Goal: Information Seeking & Learning: Learn about a topic

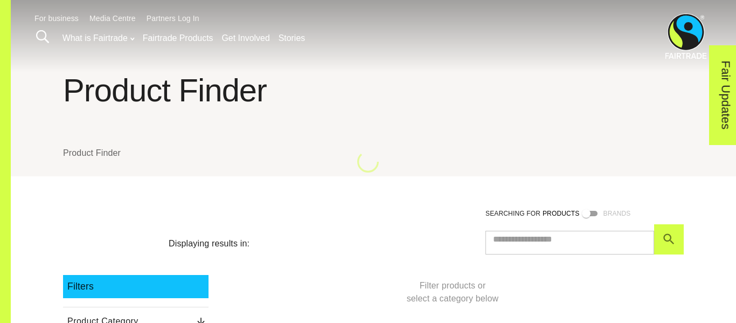
click at [535, 240] on input "text" at bounding box center [569, 239] width 169 height 30
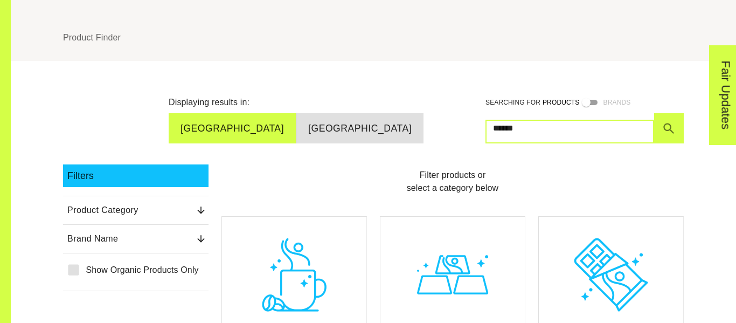
scroll to position [119, 0]
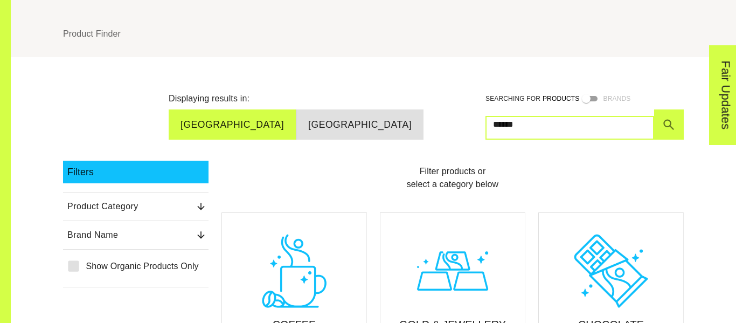
type input "******"
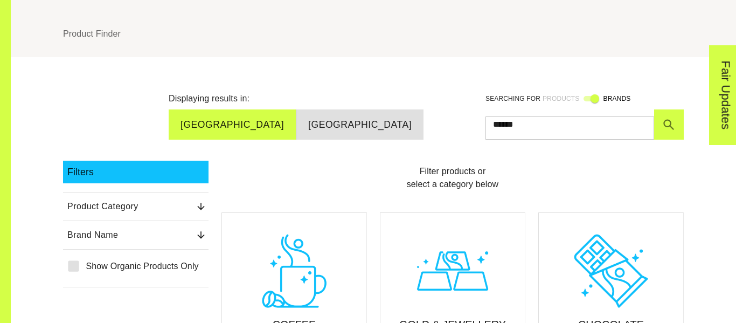
scroll to position [0, 0]
click at [671, 123] on div "Fair Updates" at bounding box center [659, 128] width 100 height 33
click at [674, 124] on div "Fair Updates" at bounding box center [659, 128] width 100 height 33
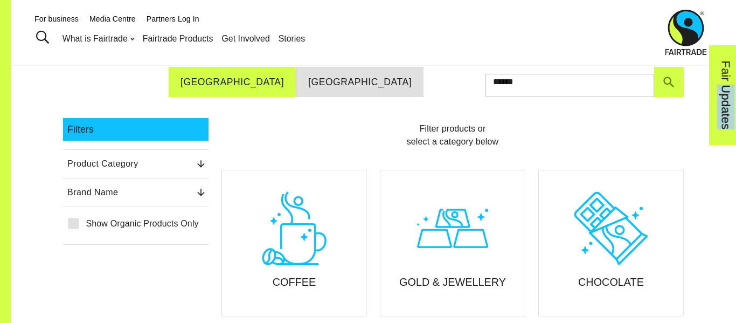
scroll to position [98, 0]
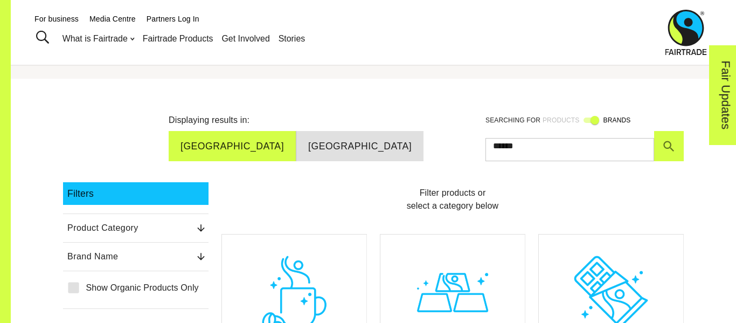
click at [609, 116] on div "Fair Updates" at bounding box center [659, 128] width 100 height 33
click at [192, 247] on button "Brand Name 0" at bounding box center [135, 256] width 145 height 19
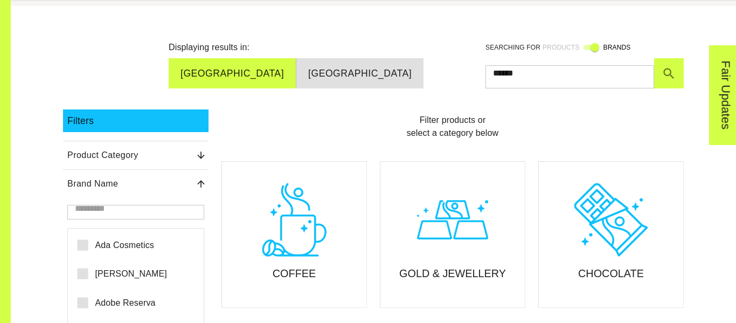
scroll to position [167, 0]
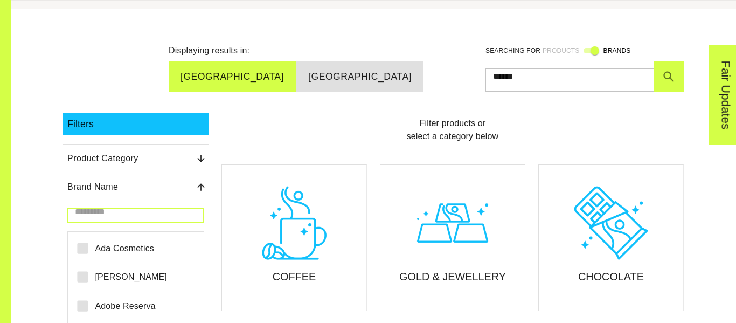
click at [163, 214] on input "search" at bounding box center [135, 212] width 137 height 22
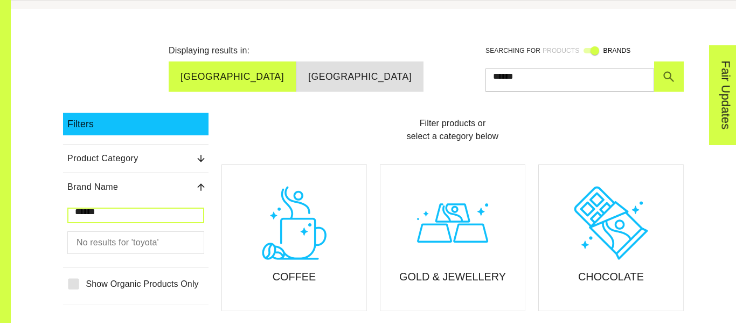
scroll to position [177, 0]
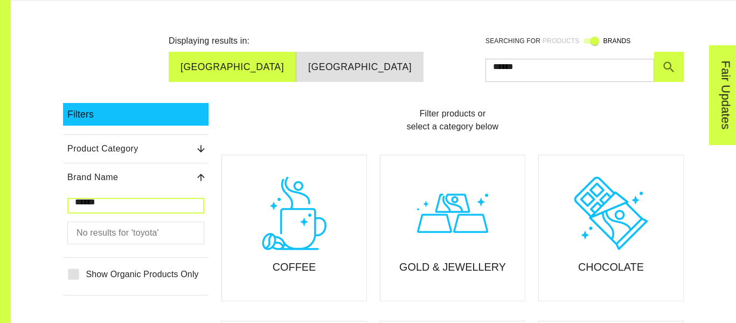
type input "******"
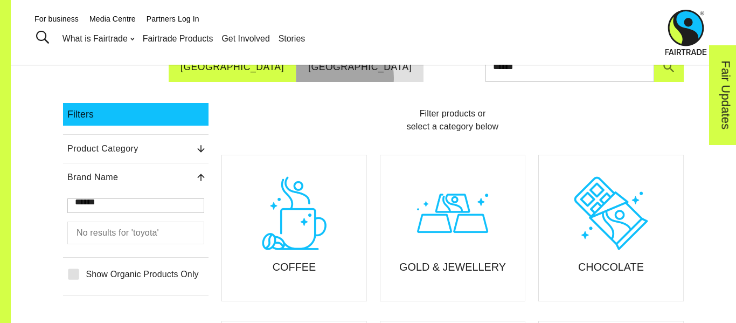
click at [377, 73] on button "New Zealand" at bounding box center [359, 67] width 127 height 30
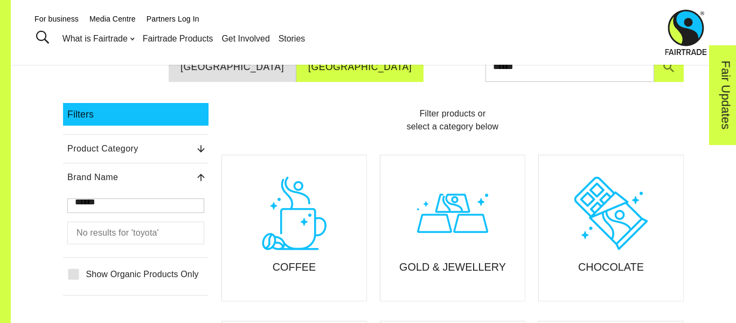
click at [296, 72] on button "Australia" at bounding box center [233, 67] width 128 height 30
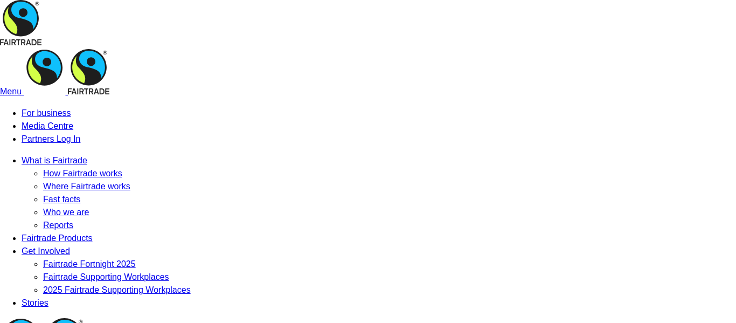
click at [48, 298] on link "Stories" at bounding box center [35, 302] width 27 height 9
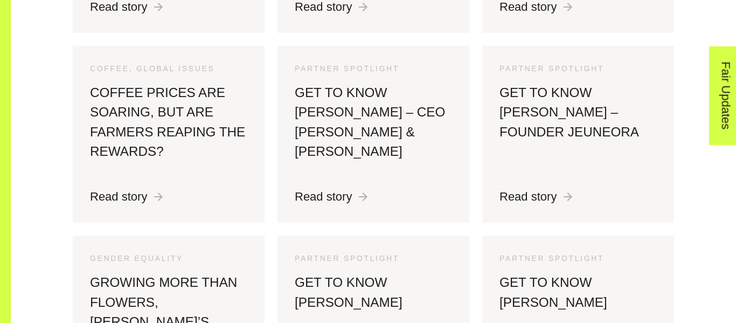
scroll to position [894, 0]
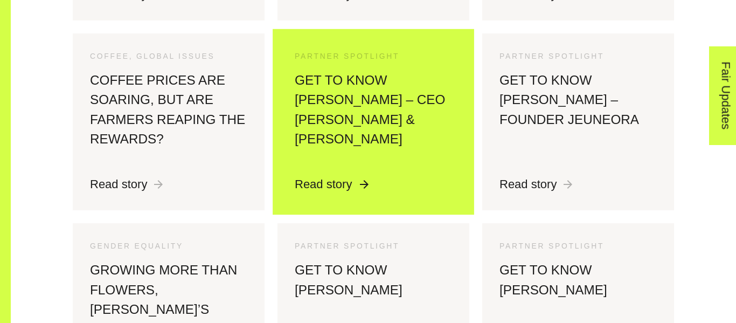
click at [330, 71] on h3 "Get to know Abdullah Ramay – CEO Pablo & Rusty" at bounding box center [373, 117] width 157 height 92
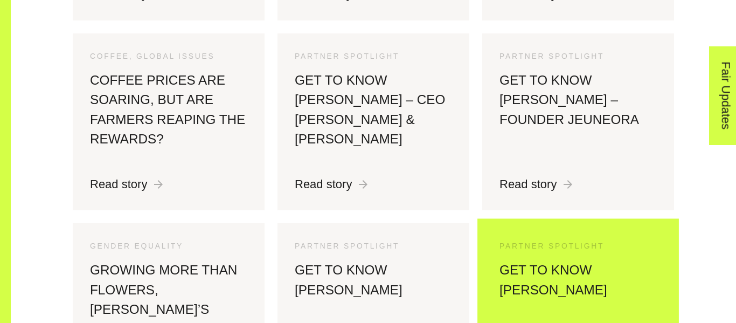
click at [498, 244] on div "Partner Spotlight 5 Dec 2024 Get to know David Wommelsdorff Read story" at bounding box center [578, 314] width 192 height 183
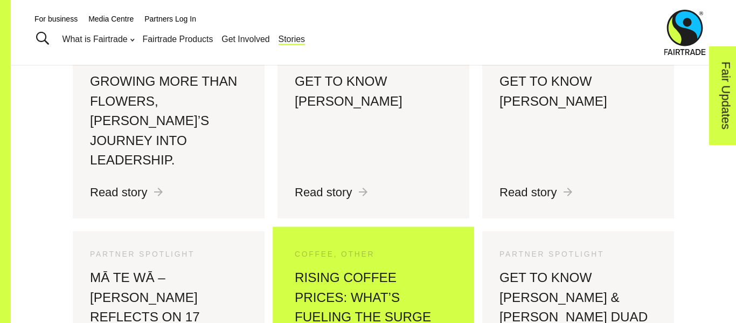
scroll to position [1073, 0]
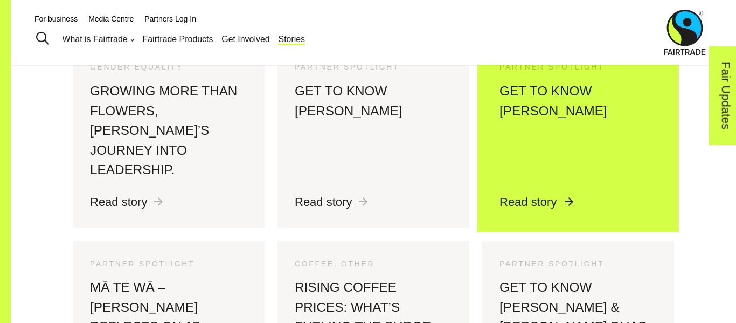
click at [558, 134] on h3 "Get to know [PERSON_NAME]" at bounding box center [577, 130] width 157 height 98
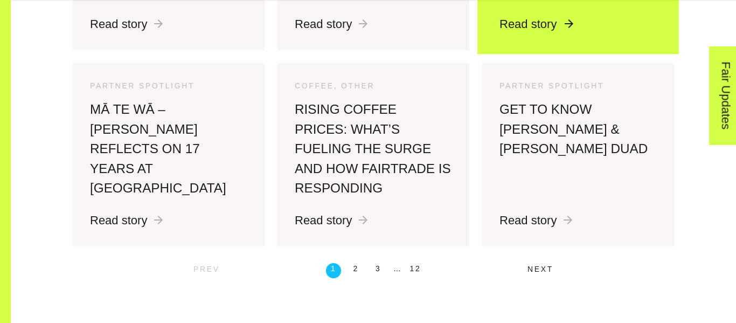
scroll to position [1248, 0]
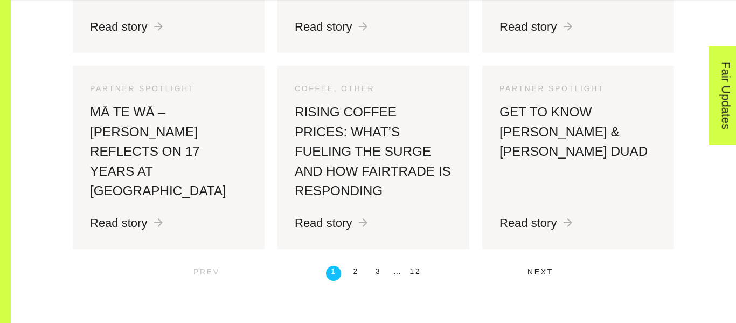
click at [536, 268] on span "Next" at bounding box center [540, 271] width 26 height 9
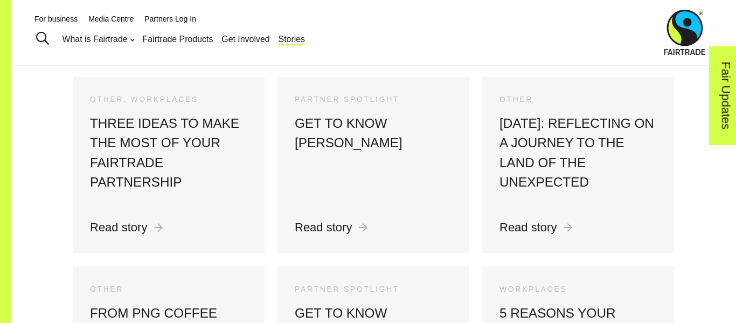
scroll to position [340, 0]
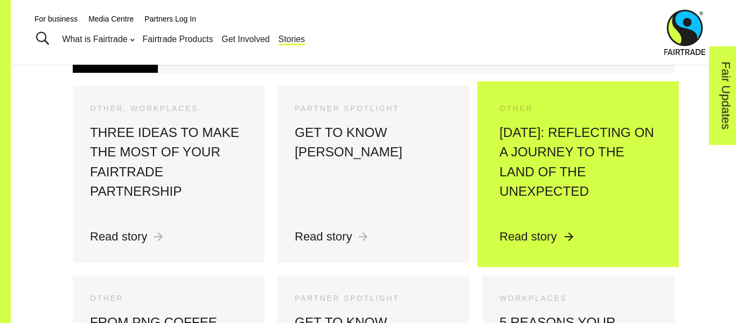
click at [668, 252] on div "Other 21 Jun 2024 One Year Later: Reflecting on a Journey to the Land of the Un…" at bounding box center [578, 174] width 192 height 177
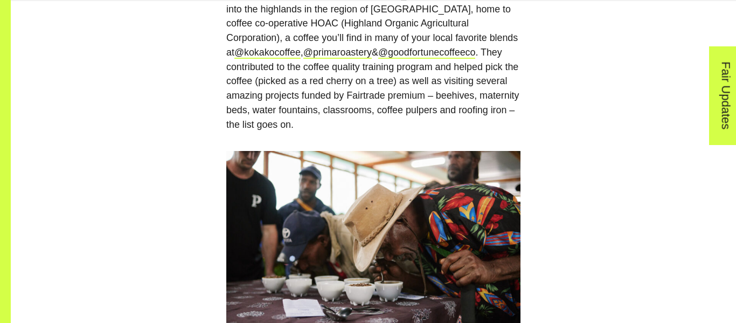
scroll to position [1053, 0]
